Goal: Unclear

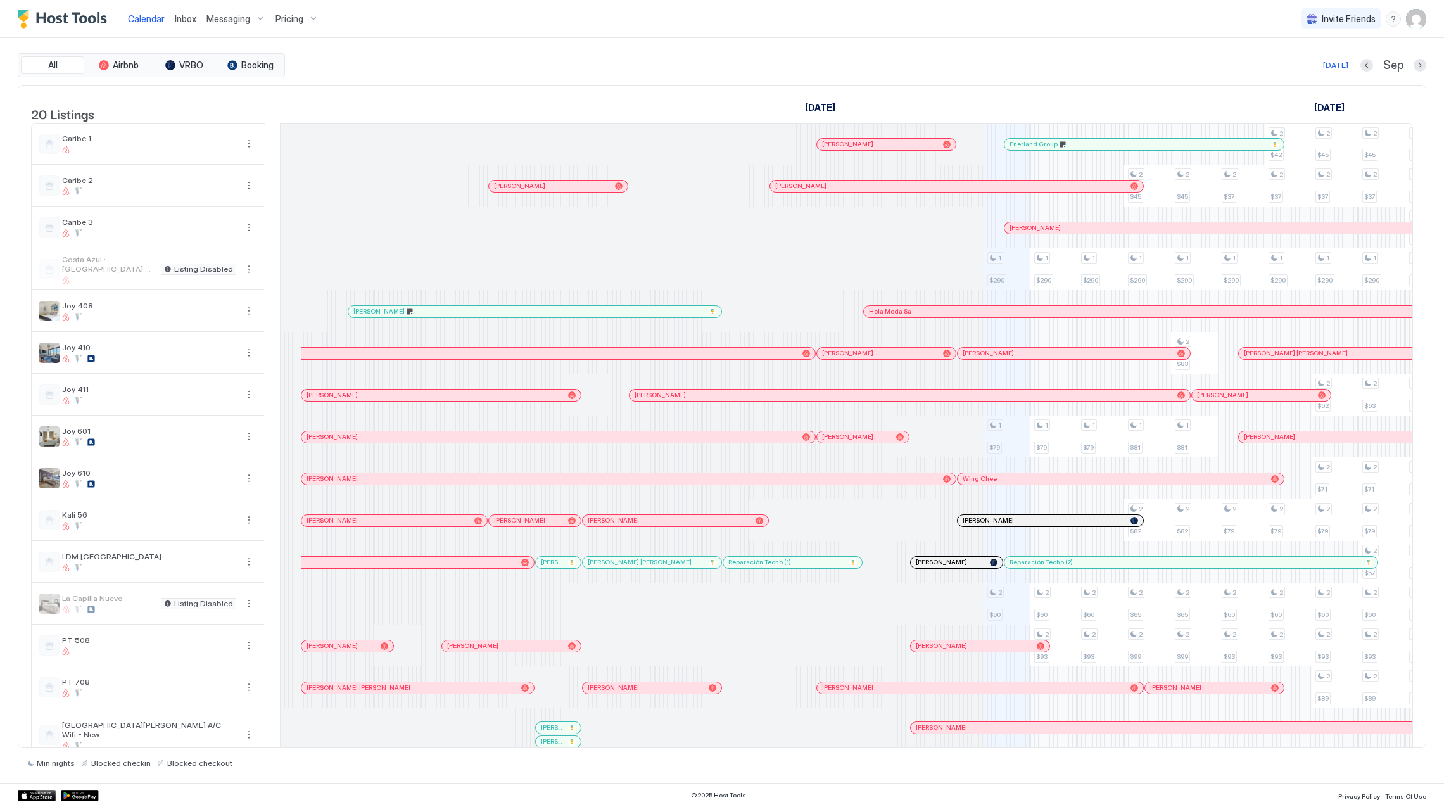
scroll to position [0, 703]
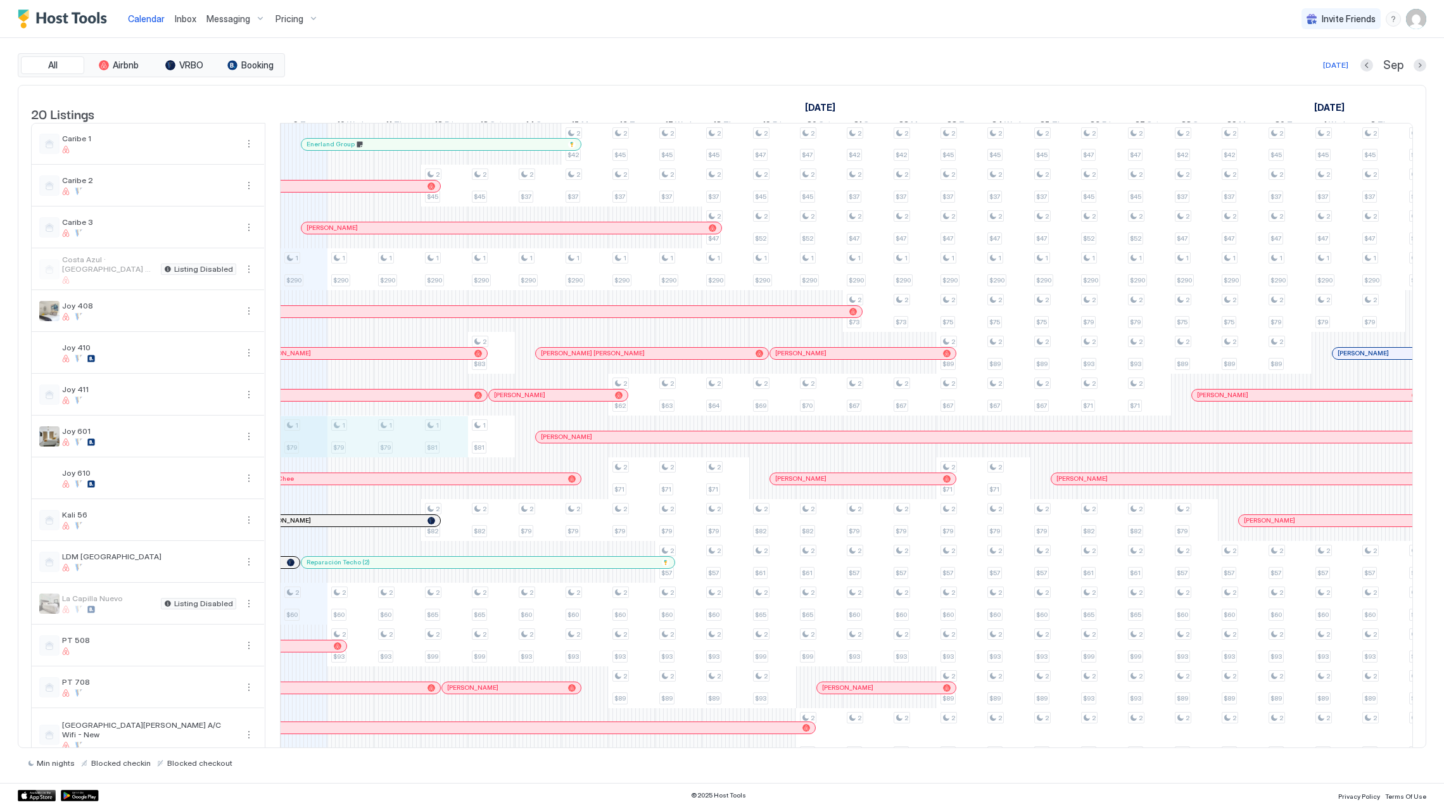
drag, startPoint x: 322, startPoint y: 454, endPoint x: 443, endPoint y: 460, distance: 121.7
click at [443, 460] on div "1 $290 1 $79 2 $60 2 $37 1 $290 1 $79 2 $60 2 $93 2 $37 2 $62 1 $290 1 $79 2 $6…" at bounding box center [1078, 547] width 3000 height 847
click at [507, 451] on div "1 $290 1 $79 2 $60 2 $37 1 $290 1 $79 2 $60 2 $93 2 $37 2 $62 1 $290 1 $79 2 $6…" at bounding box center [1078, 547] width 3000 height 847
click at [441, 449] on div "1 $290 1 $79 2 $60 2 $37 1 $290 1 $79 2 $60 2 $93 2 $37 2 $62 1 $290 1 $79 2 $6…" at bounding box center [1078, 547] width 3000 height 847
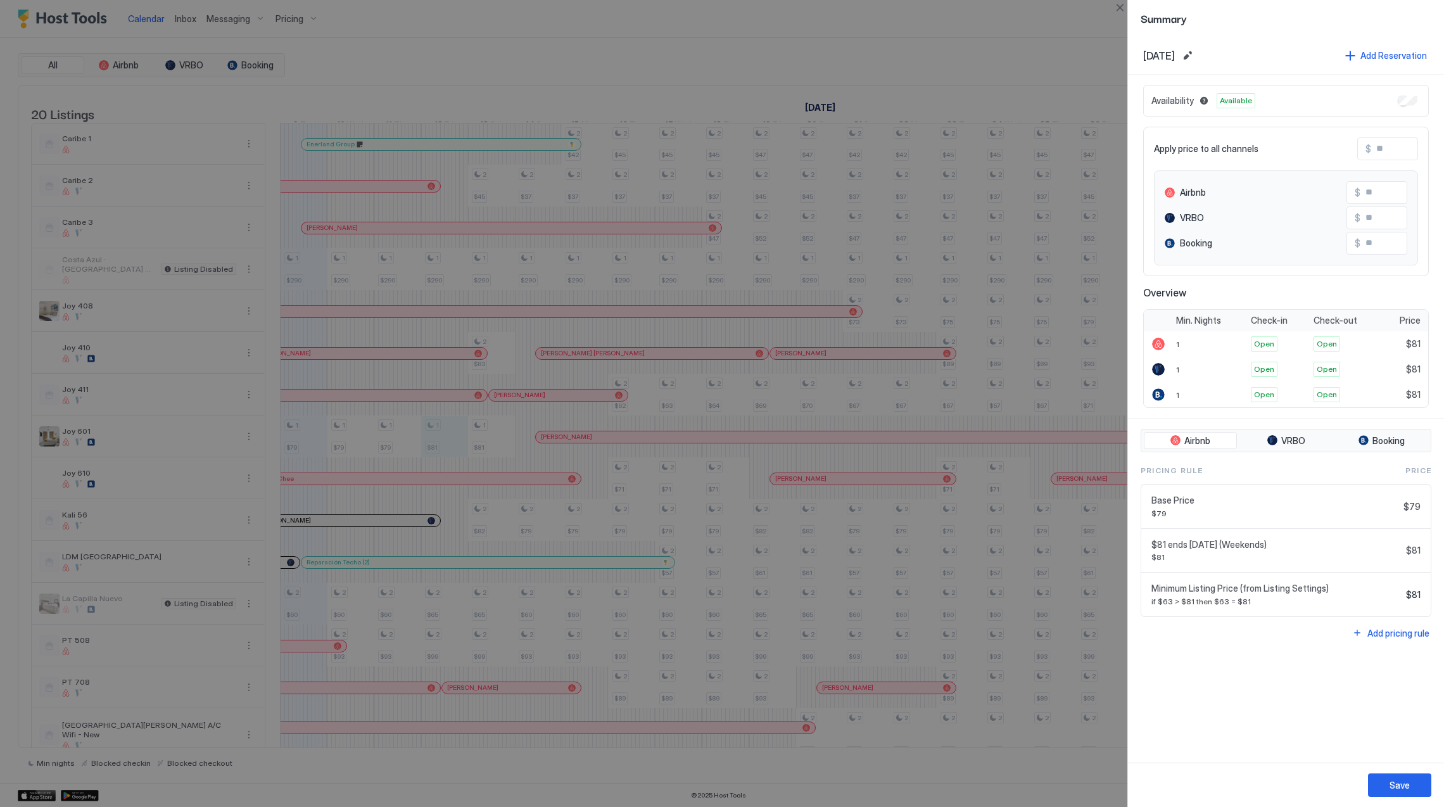
click at [486, 449] on div at bounding box center [722, 403] width 1444 height 807
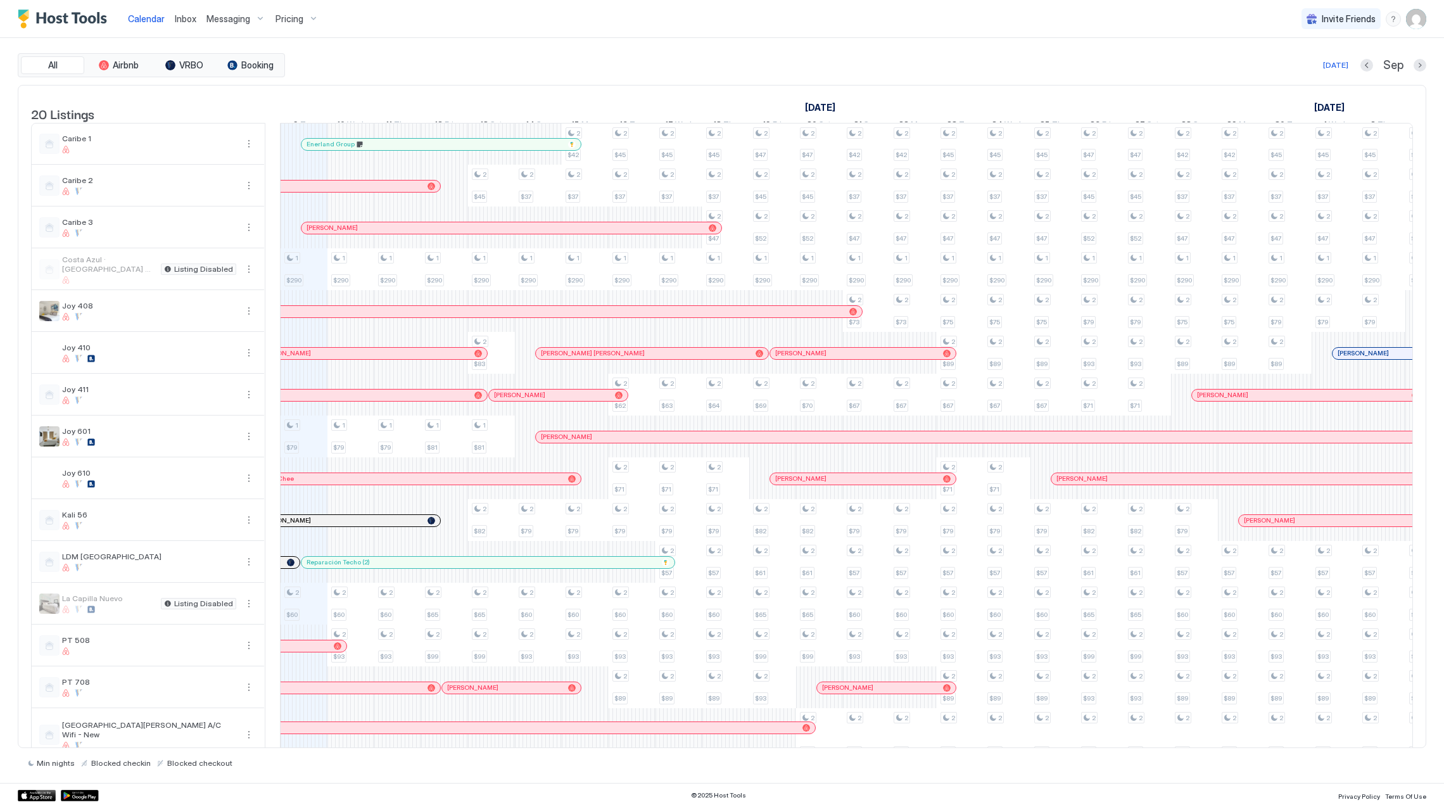
drag, startPoint x: 486, startPoint y: 449, endPoint x: 579, endPoint y: 479, distance: 97.3
click at [579, 479] on tr "1 $290 1 $79 2 $60 2 $37 1 $290 1 $79 2 $60 2 $93 2 $37 2 $62 1 $290 1 $79 2 $6…" at bounding box center [1078, 547] width 3000 height 847
